Goal: Communication & Community: Ask a question

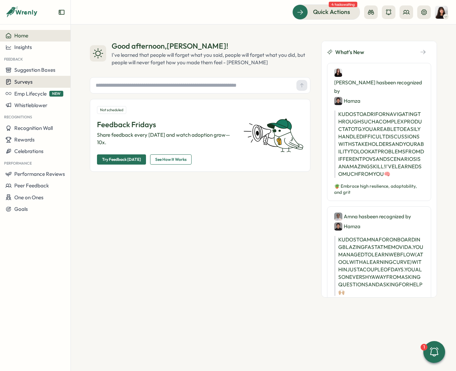
click at [34, 79] on div "Surveys" at bounding box center [35, 82] width 60 height 6
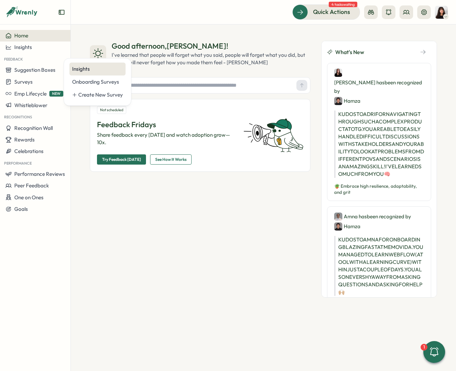
click at [105, 69] on div "Insights" at bounding box center [97, 68] width 51 height 7
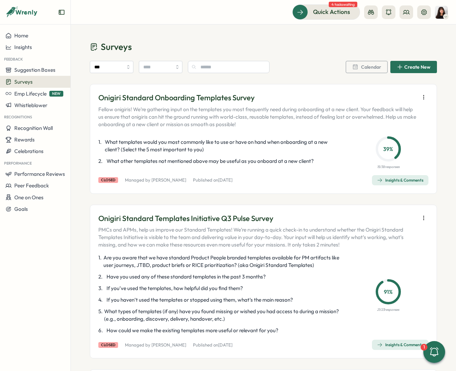
click at [32, 82] on span "Surveys" at bounding box center [23, 82] width 18 height 6
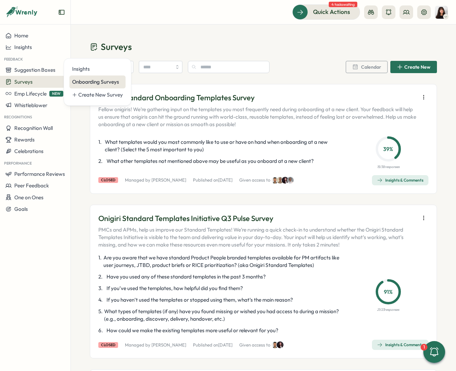
click at [88, 85] on div "Onboarding Surveys" at bounding box center [97, 81] width 51 height 7
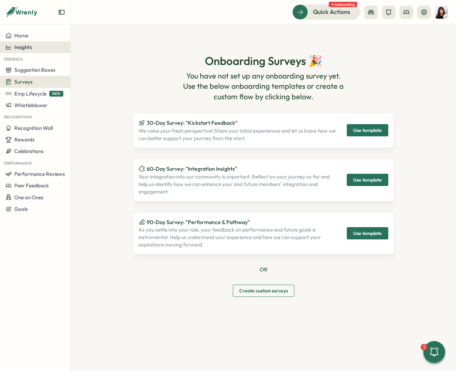
click at [31, 45] on span "Insights" at bounding box center [23, 47] width 18 height 6
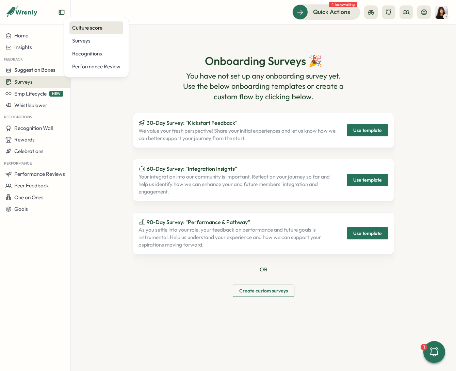
click at [91, 28] on div "Culture score" at bounding box center [96, 27] width 48 height 7
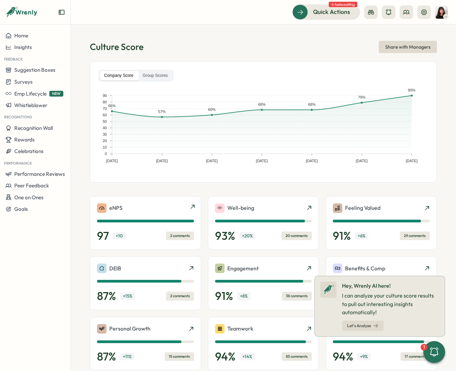
click at [143, 213] on div "eNPS 97 + 10 2 comments" at bounding box center [145, 223] width 97 height 39
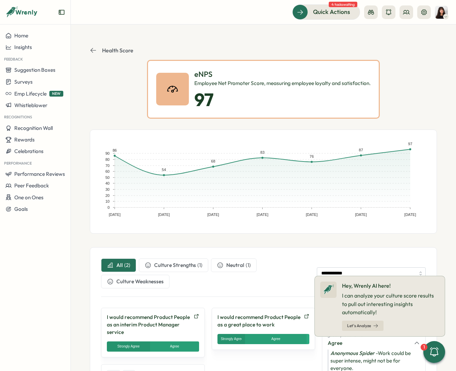
scroll to position [124, 0]
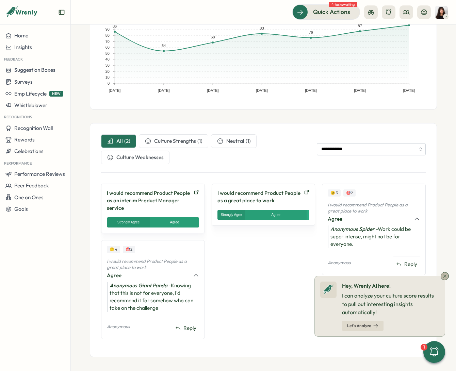
click at [446, 279] on icon at bounding box center [444, 276] width 5 height 5
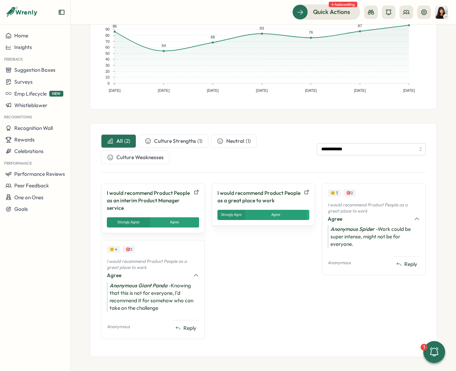
click at [177, 139] on span "Culture Strengths" at bounding box center [175, 141] width 42 height 7
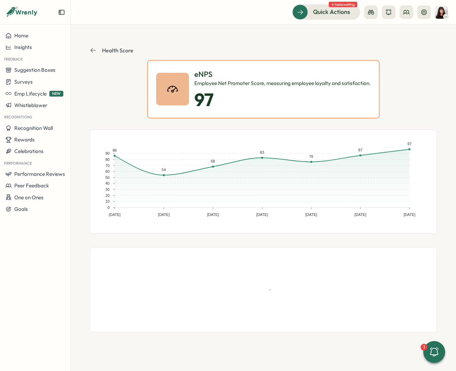
scroll to position [0, 0]
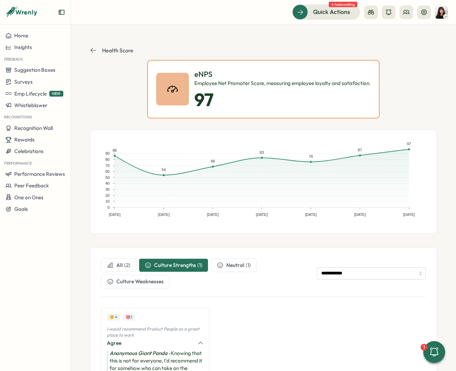
click at [224, 272] on div "All ( 2 ) Culture Strengths ( 1 ) Neutral ( 1 ) Culture Weaknesses" at bounding box center [206, 274] width 210 height 30
click at [149, 278] on span "Culture Weaknesses" at bounding box center [139, 281] width 47 height 7
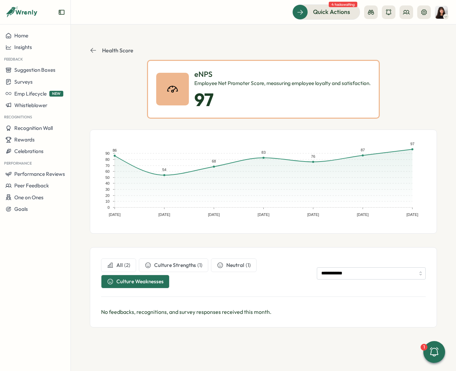
click at [122, 267] on span "All" at bounding box center [119, 265] width 6 height 7
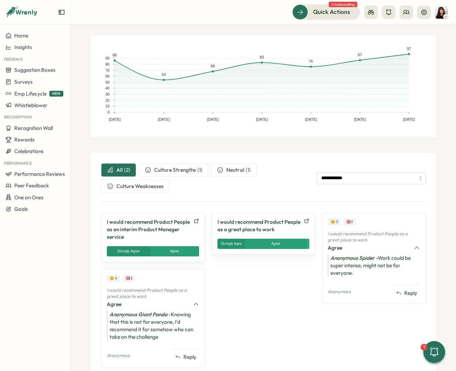
scroll to position [124, 0]
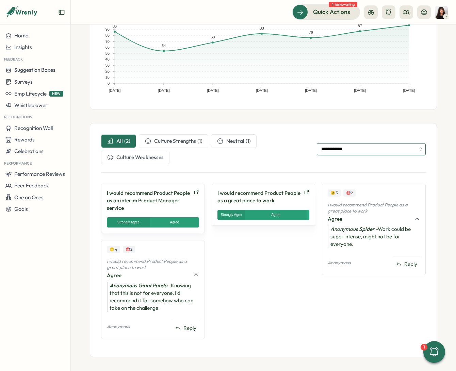
click at [349, 149] on input "**********" at bounding box center [371, 149] width 109 height 12
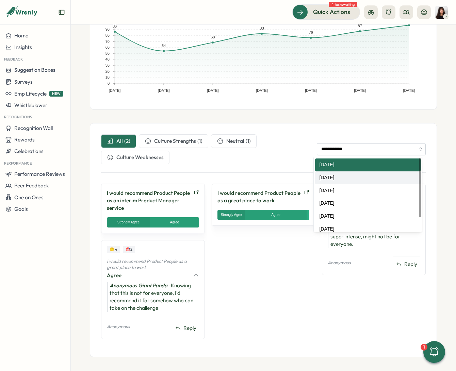
scroll to position [0, 0]
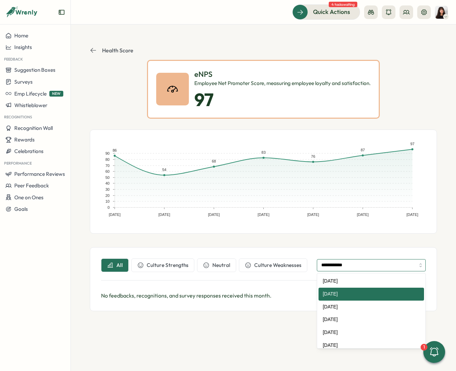
click at [356, 264] on input "**********" at bounding box center [371, 265] width 109 height 12
type input "**********"
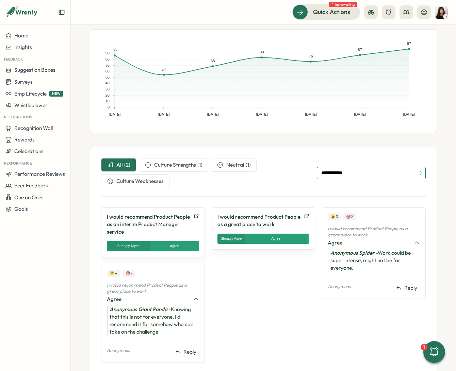
scroll to position [108, 0]
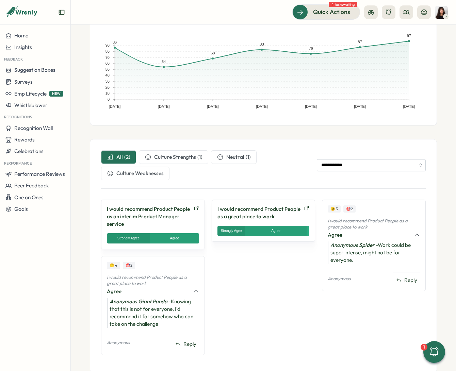
click at [151, 155] on button "Culture Strengths ( 1 )" at bounding box center [173, 157] width 69 height 14
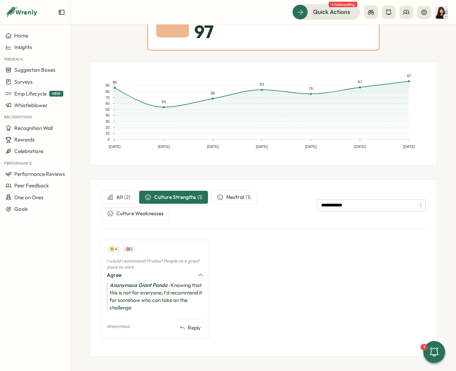
click at [231, 195] on span "Neutral" at bounding box center [235, 197] width 18 height 7
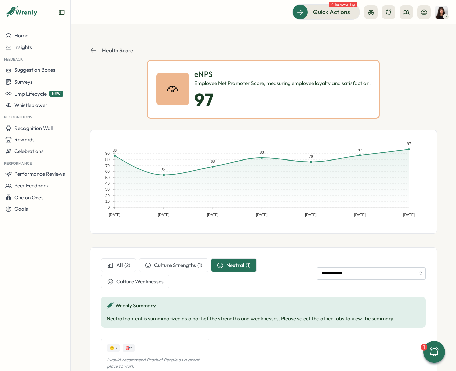
scroll to position [92, 0]
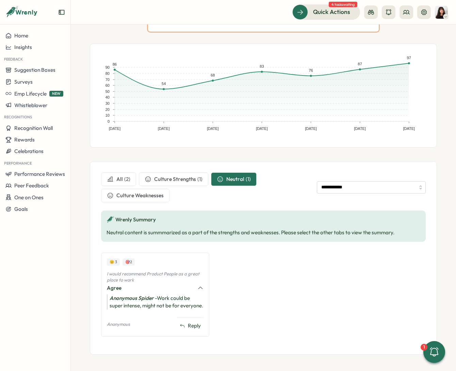
click at [134, 192] on span "Culture Weaknesses" at bounding box center [139, 195] width 47 height 7
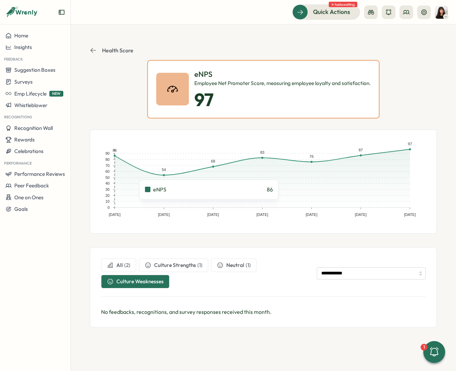
scroll to position [0, 0]
click at [120, 267] on span "All" at bounding box center [119, 265] width 6 height 7
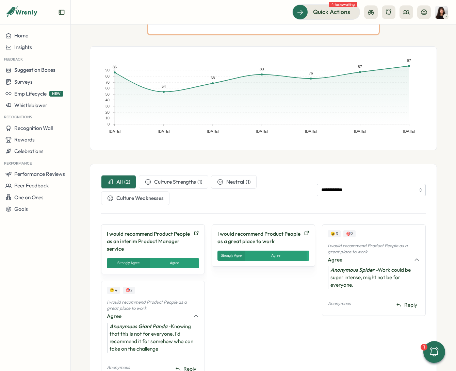
scroll to position [76, 0]
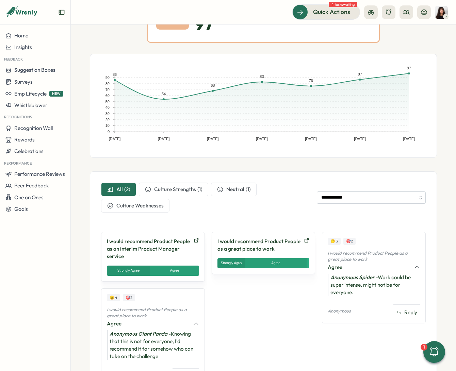
click at [257, 290] on div "I would recommend Product People as a great place to work Strongly Agree Agree …" at bounding box center [264, 313] width 104 height 162
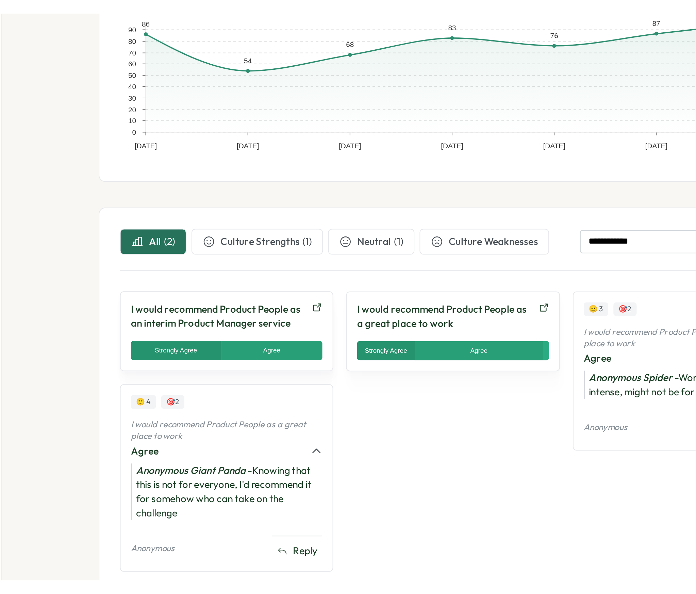
scroll to position [0, 0]
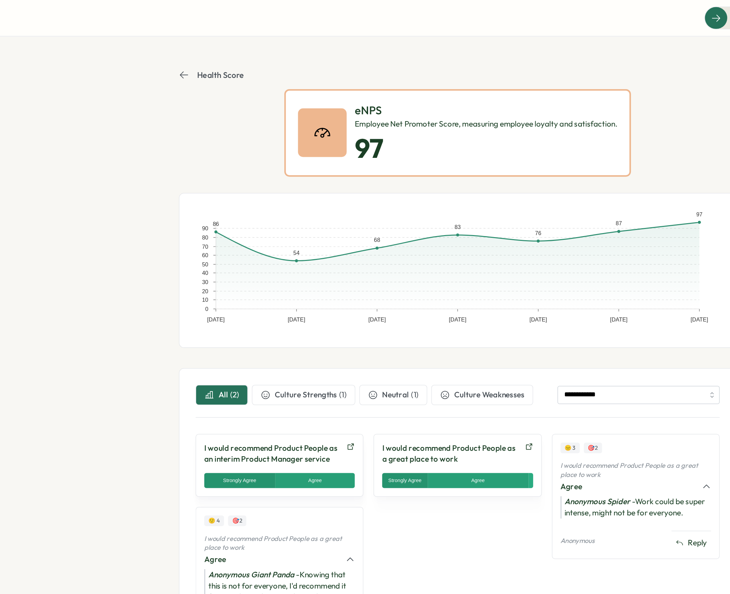
click at [228, 48] on p "Health Score" at bounding box center [240, 50] width 31 height 6
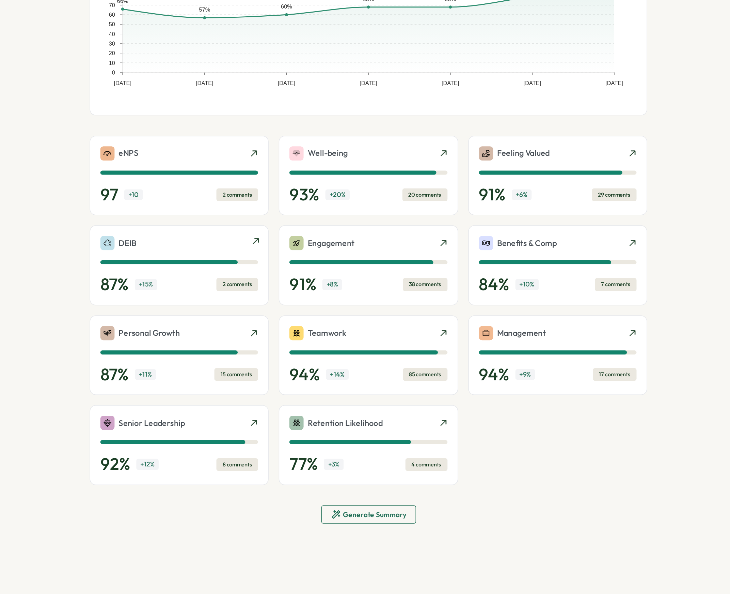
click at [242, 268] on p "DEIB" at bounding box center [239, 268] width 12 height 9
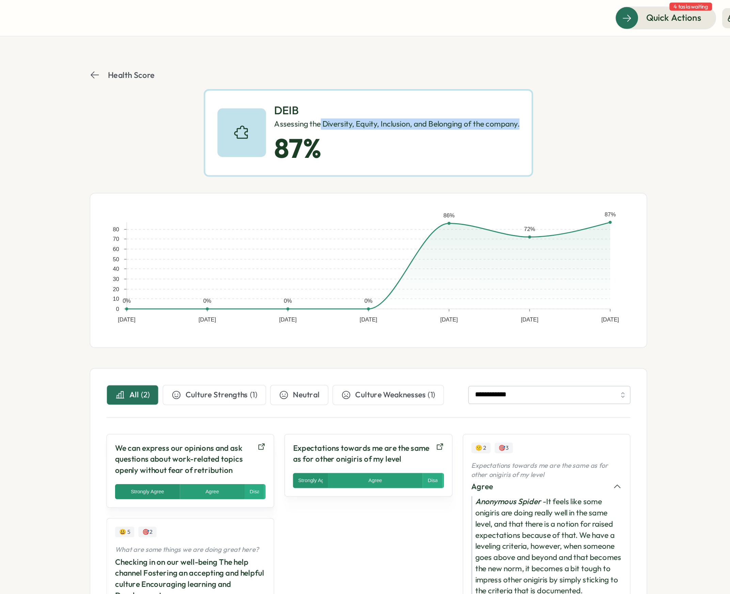
drag, startPoint x: 367, startPoint y: 84, endPoint x: 505, endPoint y: 87, distance: 137.9
click at [456, 87] on div "DEIB Assessing the Diversity, Equity, Inclusion, and Belonging of the company. …" at bounding box center [400, 89] width 221 height 59
copy div "Diversity, Equity, Inclusion, and Belonging of the company."
click at [218, 51] on icon at bounding box center [216, 50] width 7 height 7
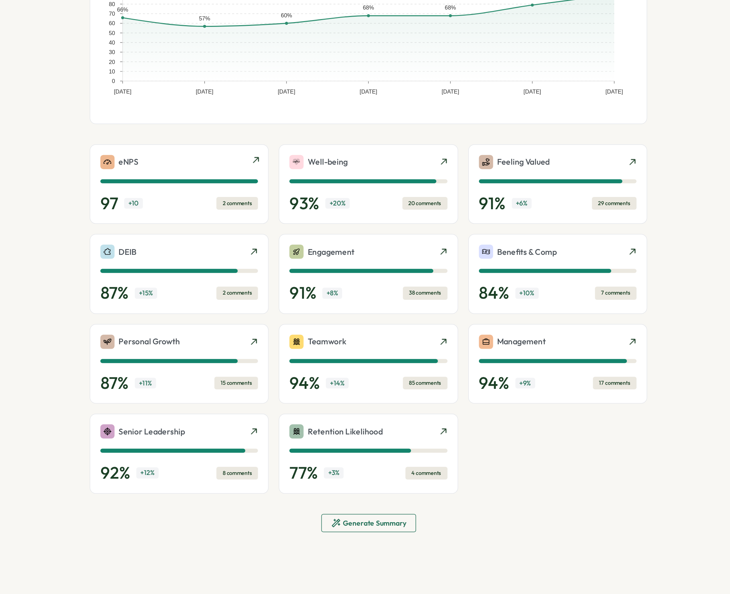
click at [256, 233] on div "97 + 10 2 comments" at bounding box center [273, 236] width 106 height 14
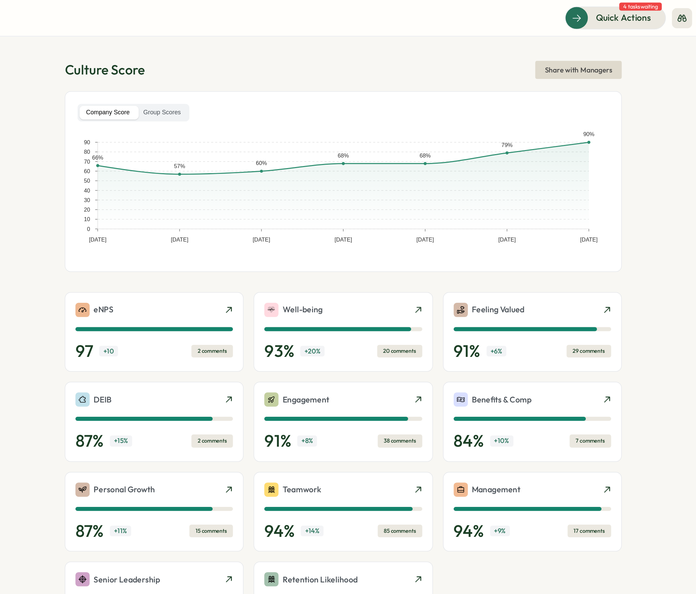
click at [187, 13] on div "Quick Actions 4 tasks waiting" at bounding box center [383, 11] width 609 height 15
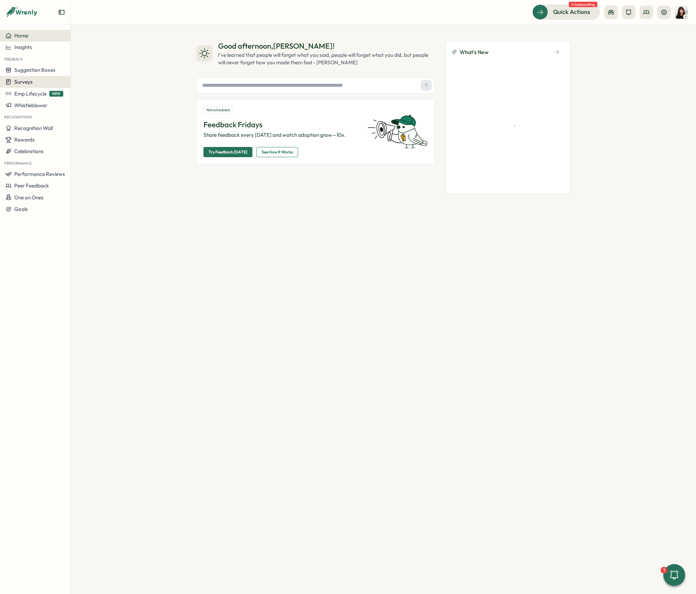
click at [33, 81] on div "Surveys" at bounding box center [35, 82] width 60 height 6
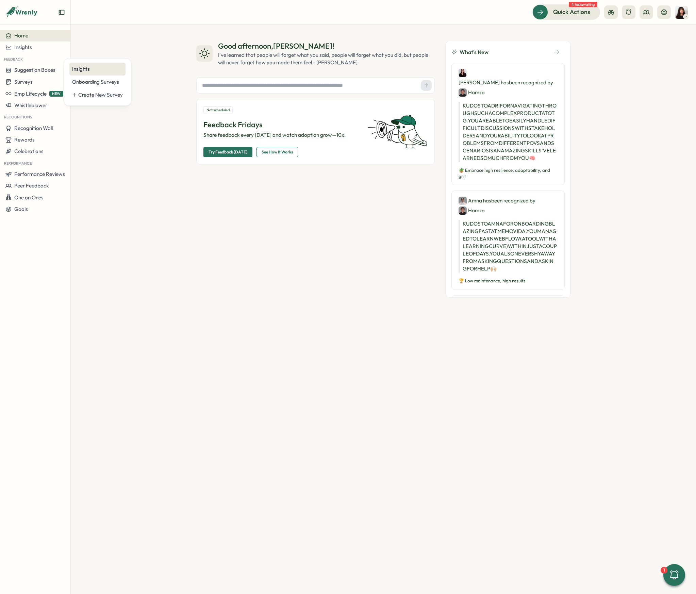
click at [84, 71] on div "Insights" at bounding box center [97, 68] width 51 height 7
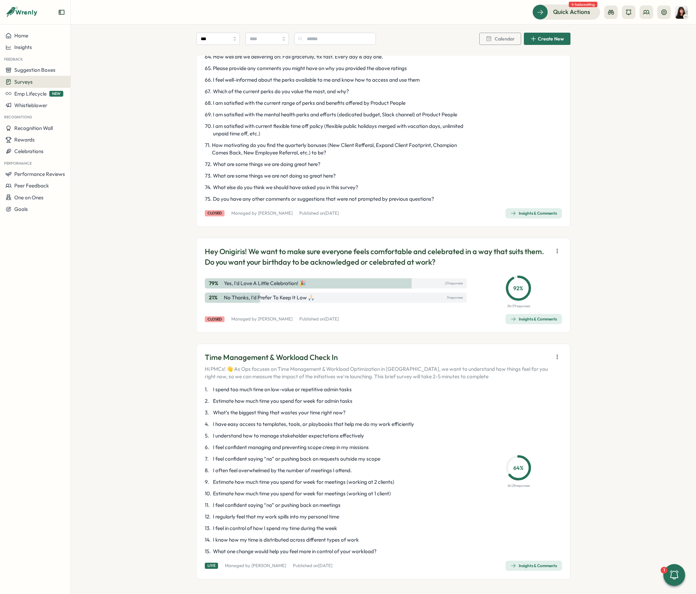
scroll to position [1172, 0]
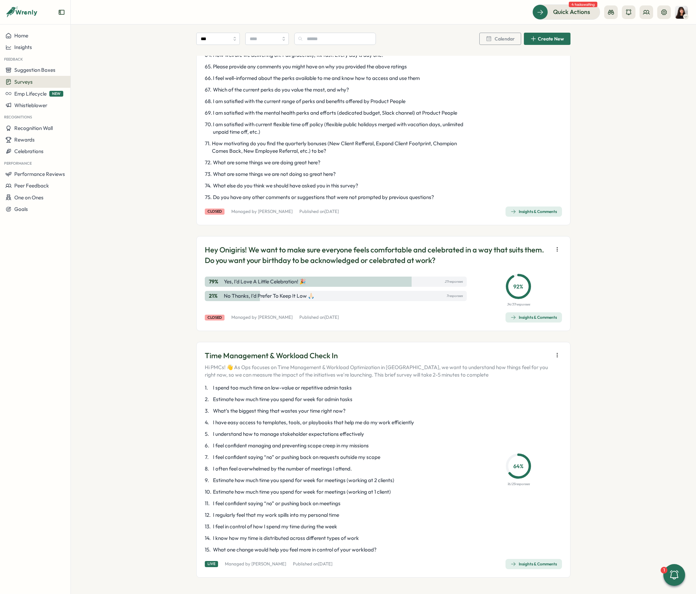
click at [557, 251] on icon "button" at bounding box center [557, 249] width 0 height 4
click at [552, 316] on div "Insights & Comments" at bounding box center [534, 317] width 46 height 5
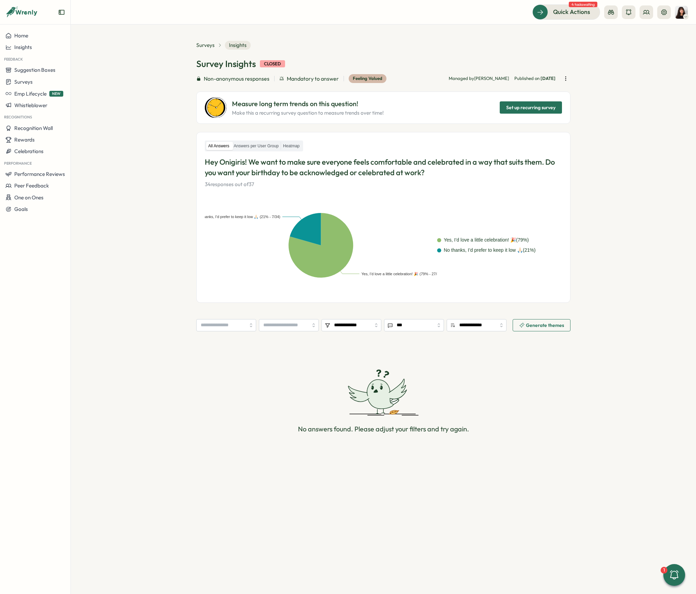
click at [400, 237] on rect at bounding box center [321, 246] width 233 height 82
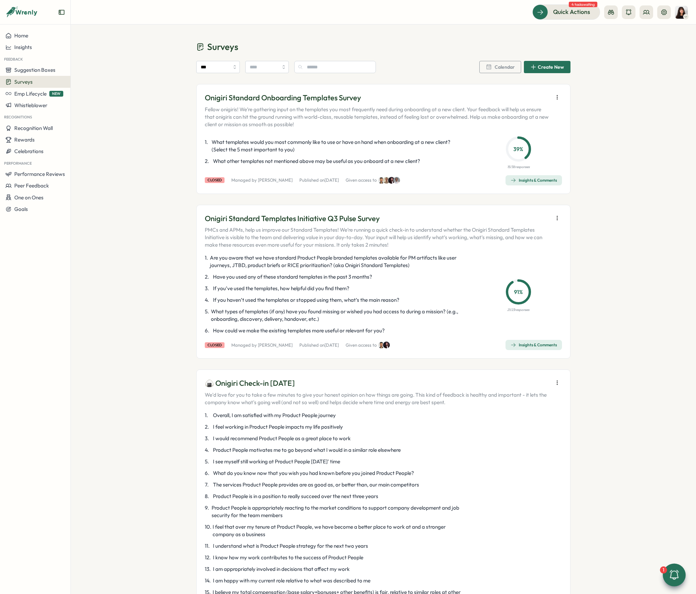
click at [670, 577] on icon at bounding box center [675, 576] width 12 height 12
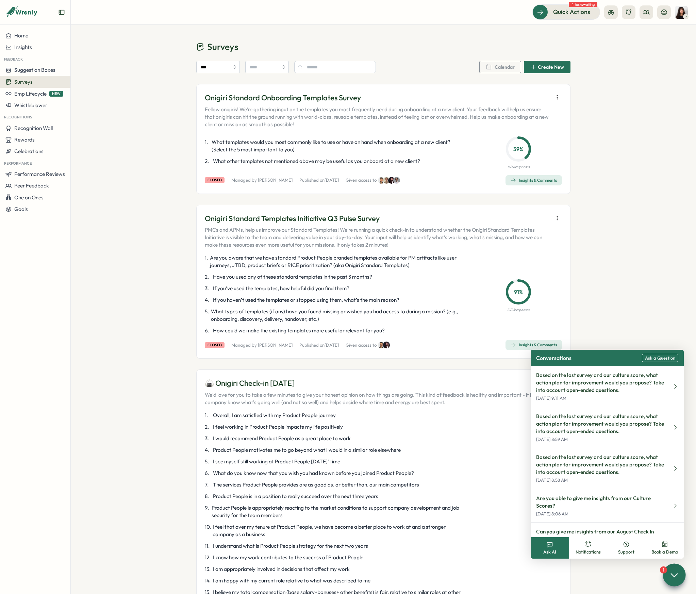
click at [663, 359] on span "Ask a Question" at bounding box center [660, 358] width 30 height 5
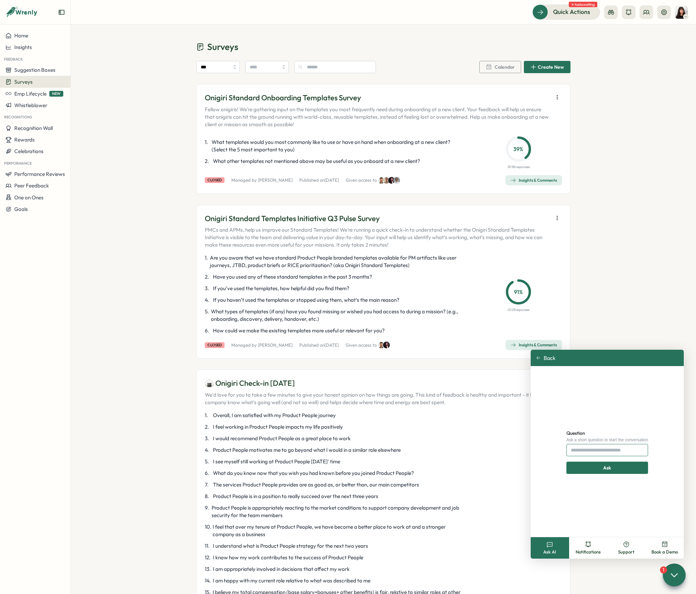
click at [592, 451] on input "Question" at bounding box center [608, 450] width 82 height 12
type input "**********"
click at [610, 468] on span "Ask" at bounding box center [608, 468] width 8 height 12
